Goal: Information Seeking & Learning: Learn about a topic

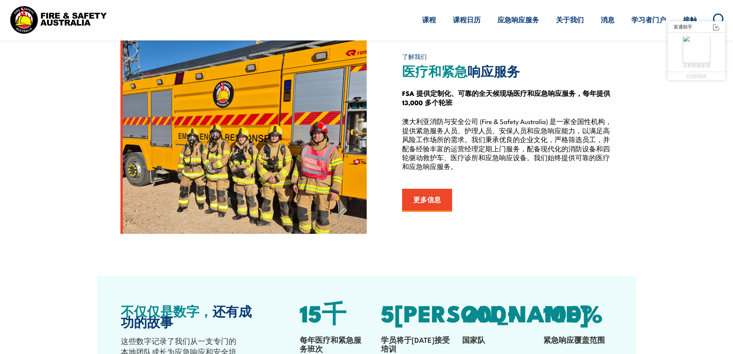
scroll to position [834, 0]
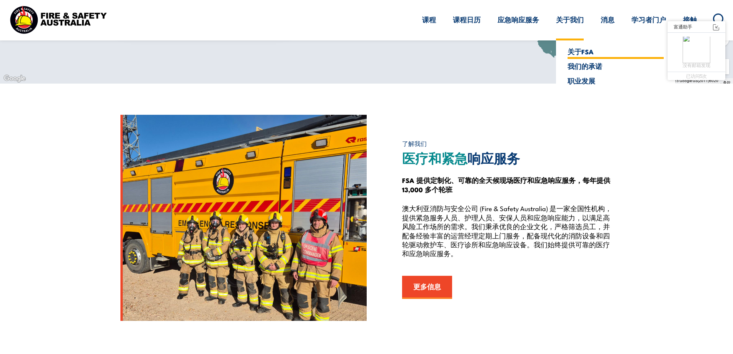
click at [572, 50] on font "关于FSA" at bounding box center [580, 52] width 26 height 10
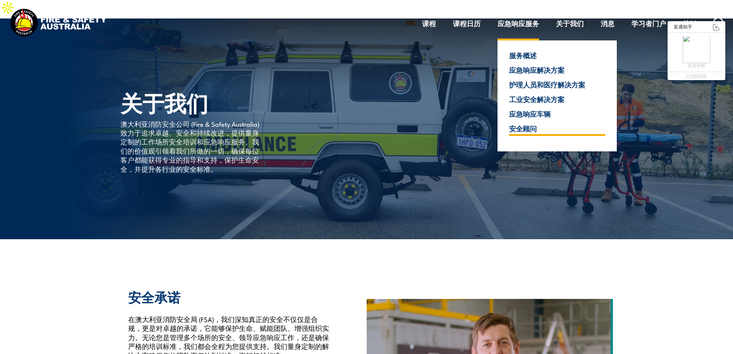
click at [527, 127] on font "安全顾问" at bounding box center [523, 128] width 28 height 10
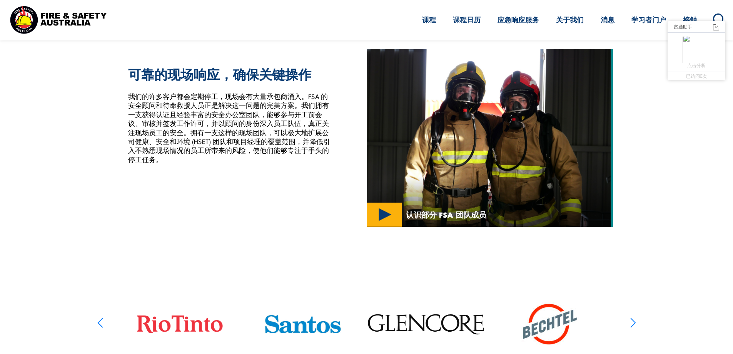
scroll to position [192, 0]
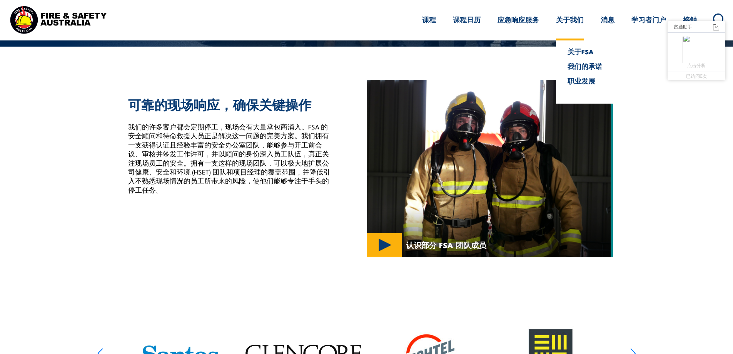
click at [562, 22] on font "关于我们" at bounding box center [570, 20] width 28 height 10
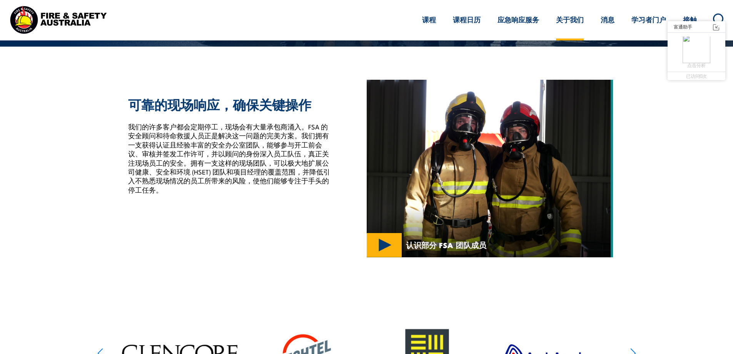
click at [569, 22] on font "关于我们" at bounding box center [570, 20] width 28 height 10
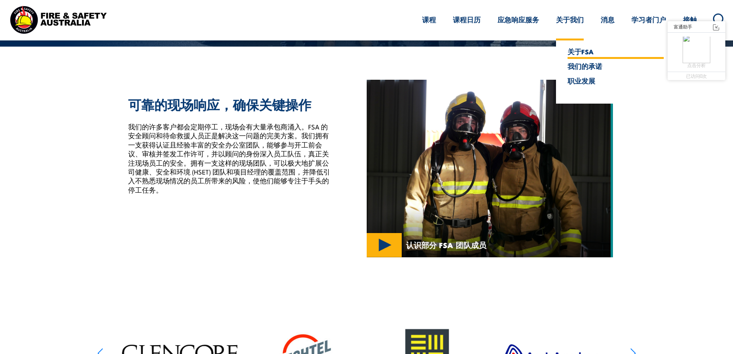
click at [571, 51] on font "关于FSA" at bounding box center [580, 52] width 26 height 10
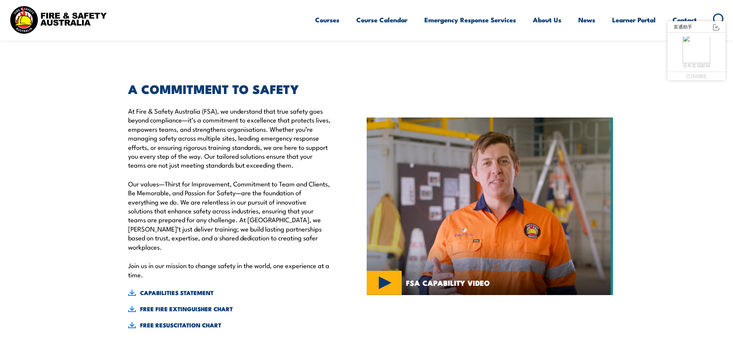
scroll to position [192, 0]
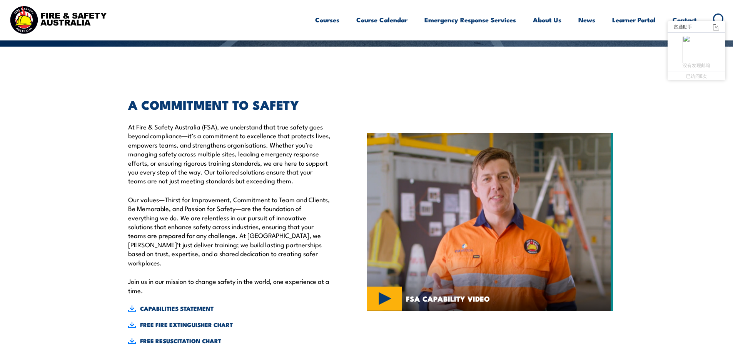
click at [206, 122] on p "At Fire & Safety Australia (FSA), we understand that true safety goes beyond co…" at bounding box center [229, 153] width 203 height 63
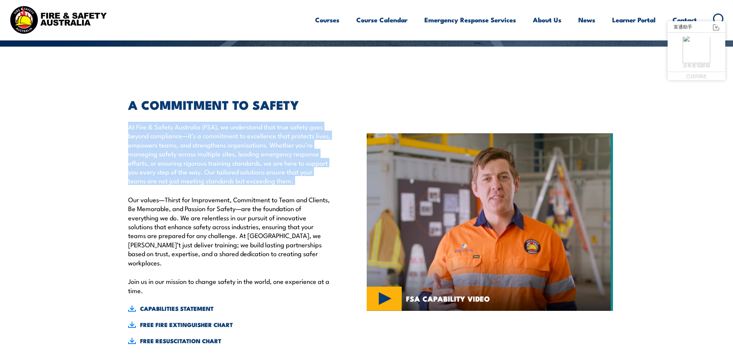
click at [206, 122] on p "At Fire & Safety Australia (FSA), we understand that true safety goes beyond co…" at bounding box center [229, 153] width 203 height 63
click at [235, 122] on p "At Fire & Safety Australia (FSA), we understand that true safety goes beyond co…" at bounding box center [229, 153] width 203 height 63
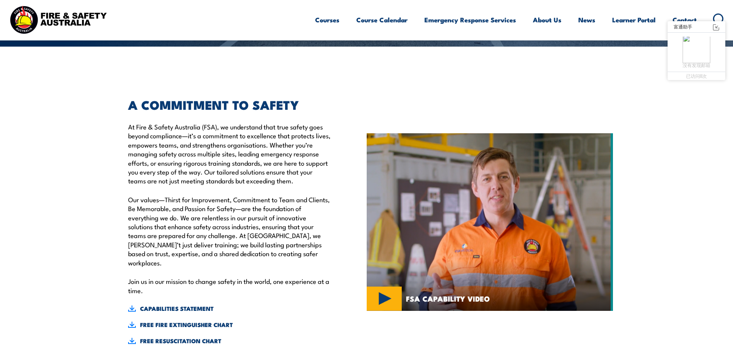
click at [246, 122] on p "At Fire & Safety Australia (FSA), we understand that true safety goes beyond co…" at bounding box center [229, 153] width 203 height 63
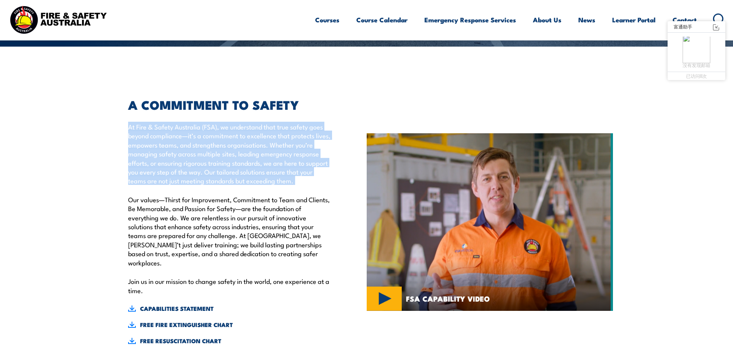
click at [246, 122] on p "At Fire & Safety Australia (FSA), we understand that true safety goes beyond co…" at bounding box center [229, 153] width 203 height 63
click at [173, 158] on p "At Fire & Safety Australia (FSA), we understand that true safety goes beyond co…" at bounding box center [229, 153] width 203 height 63
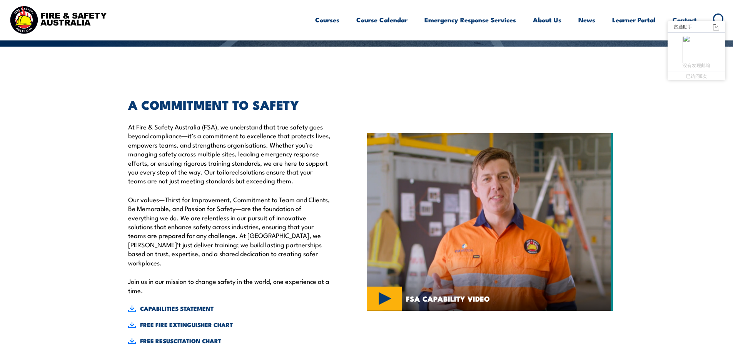
click at [194, 195] on p "Our values—Thirst for Improvement, Commitment to Team and Clients, Be Memorable…" at bounding box center [229, 231] width 203 height 72
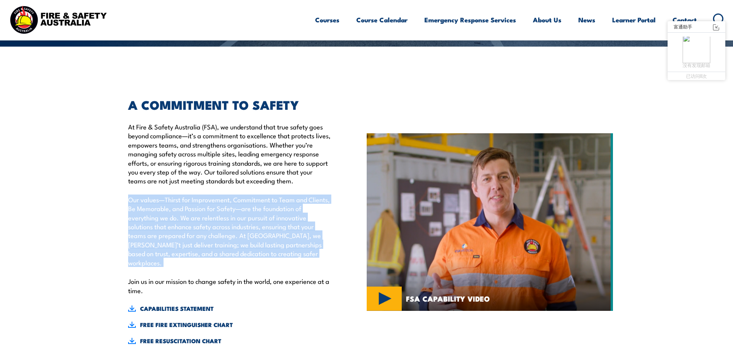
click at [194, 195] on p "Our values—Thirst for Improvement, Commitment to Team and Clients, Be Memorable…" at bounding box center [229, 231] width 203 height 72
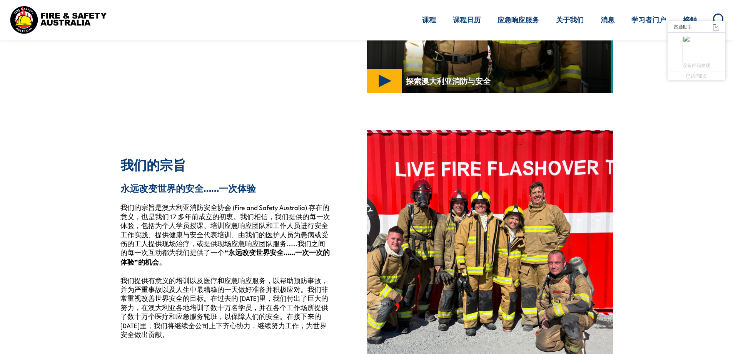
scroll to position [1308, 0]
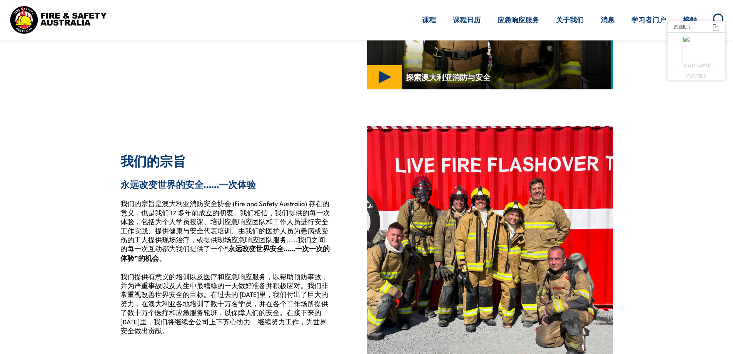
click at [175, 198] on font "我们的宗旨是澳大利亚消防安全协会 (Fire and Safety Australia) 存在的意义，也是我们 17 多年前成立的初衷。我们相信，我们提供的每…" at bounding box center [225, 225] width 210 height 54
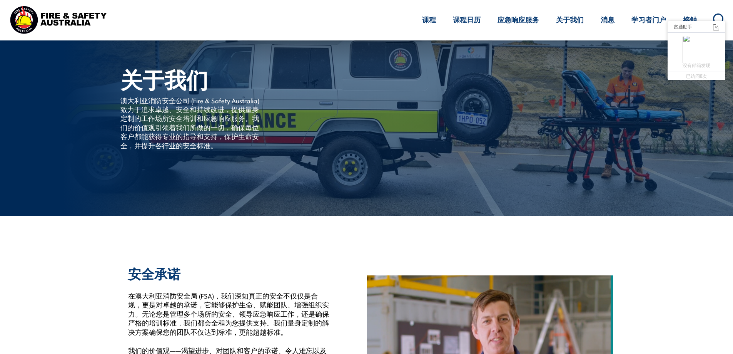
scroll to position [0, 0]
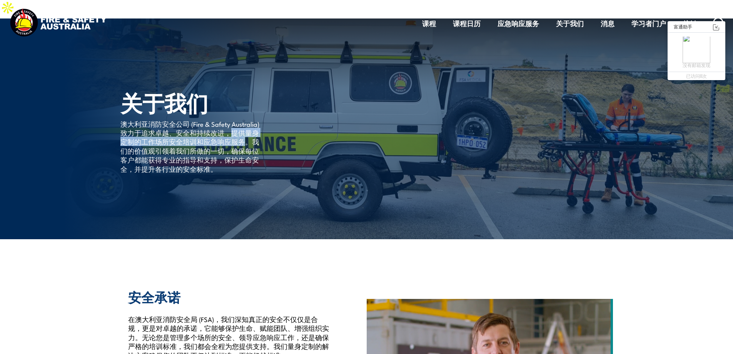
drag, startPoint x: 232, startPoint y: 113, endPoint x: 244, endPoint y: 119, distance: 13.4
click at [244, 119] on font "澳大利亚消防安全公司 (Fire & Safety Australia) 致力于追求卓越、安全和持续改进，提供量身定制的工作场所安全培训和应急响应服务。我们的…" at bounding box center [189, 146] width 139 height 54
click at [237, 119] on font "澳大利亚消防安全公司 (Fire & Safety Australia) 致力于追求卓越、安全和持续改进，提供量身定制的工作场所安全培训和应急响应服务。我们的…" at bounding box center [189, 146] width 139 height 54
drag, startPoint x: 232, startPoint y: 113, endPoint x: 249, endPoint y: 120, distance: 17.8
click at [249, 120] on font "澳大利亚消防安全公司 (Fire & Safety Australia) 致力于追求卓越、安全和持续改进，提供量身定制的工作场所安全培训和应急响应服务。我们的…" at bounding box center [189, 146] width 139 height 54
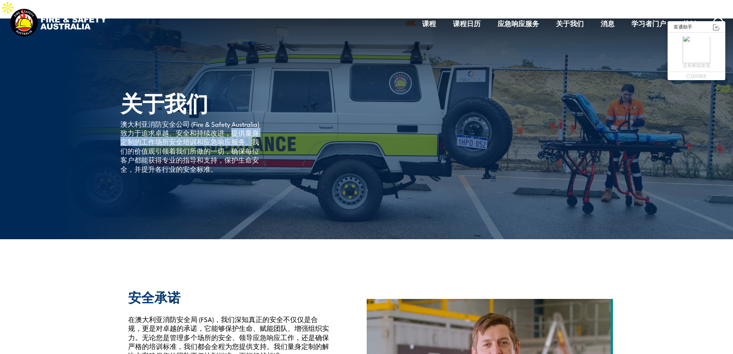
copy font "提供量身定制的工作场所安全培训和应急响应服务。"
